Goal: Task Accomplishment & Management: Use online tool/utility

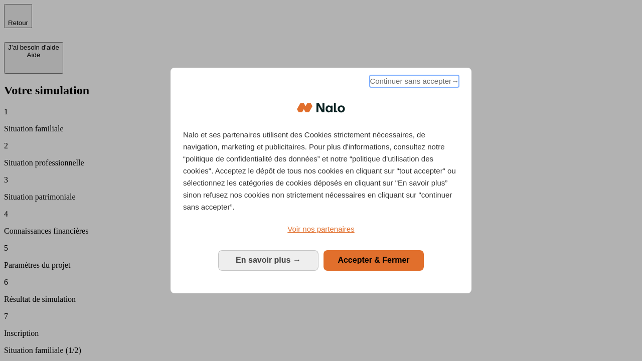
click at [413, 83] on span "Continuer sans accepter →" at bounding box center [413, 81] width 89 height 12
